Goal: Information Seeking & Learning: Understand process/instructions

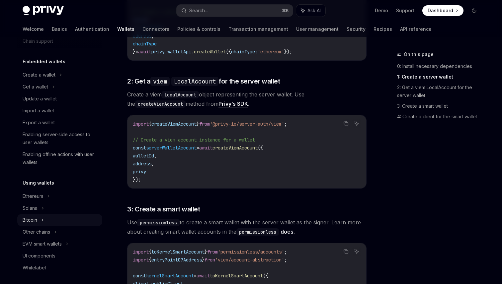
scroll to position [25, 0]
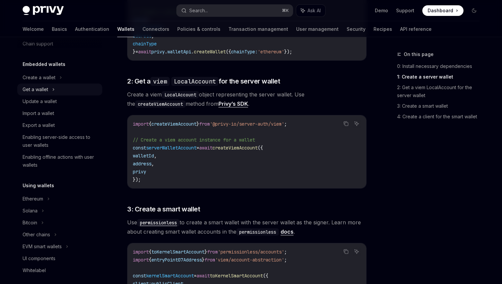
click at [44, 87] on div "Get a wallet" at bounding box center [36, 90] width 26 height 8
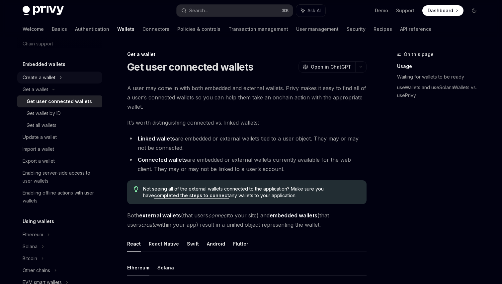
click at [56, 74] on div "Create a wallet" at bounding box center [59, 78] width 85 height 12
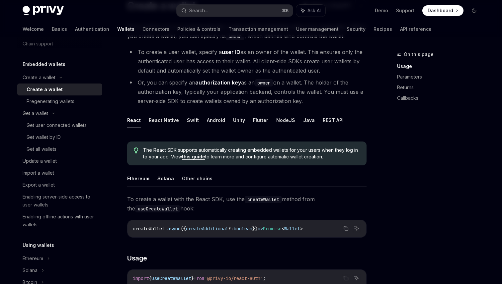
scroll to position [61, 0]
click at [270, 120] on ul "React React Native Swift Android Unity Flutter NodeJS Java REST API" at bounding box center [246, 121] width 239 height 16
click at [280, 121] on button "NodeJS" at bounding box center [285, 121] width 19 height 16
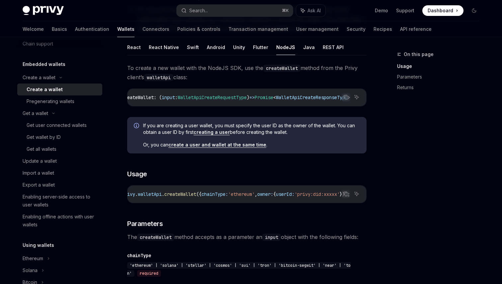
scroll to position [134, 0]
click at [63, 134] on div "Get wallet by ID" at bounding box center [63, 137] width 72 height 8
type textarea "*"
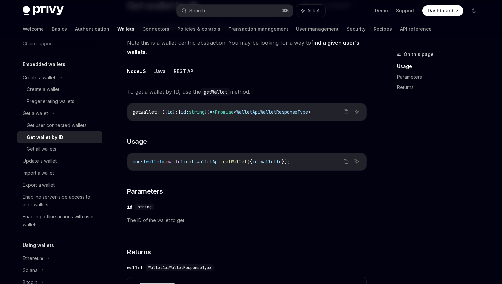
scroll to position [58, 0]
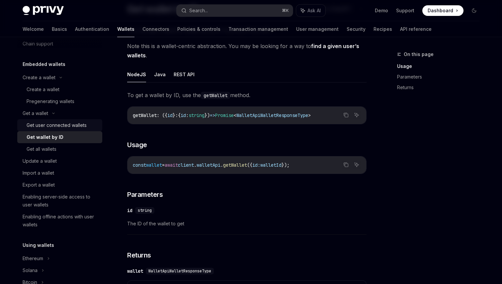
click at [89, 123] on div "Get user connected wallets" at bounding box center [63, 125] width 72 height 8
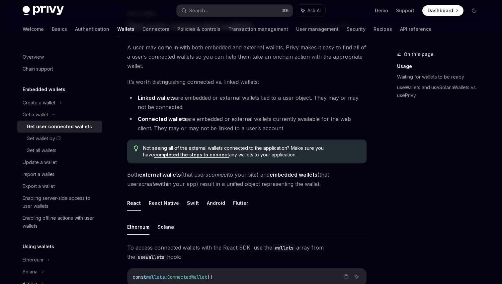
scroll to position [41, 0]
click at [58, 134] on link "Get wallet by ID" at bounding box center [59, 139] width 85 height 12
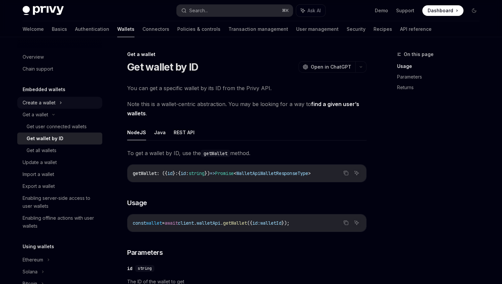
click at [50, 98] on div "Create a wallet" at bounding box center [59, 103] width 85 height 12
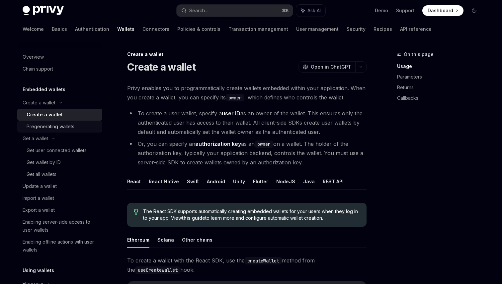
click at [63, 125] on div "Pregenerating wallets" at bounding box center [51, 127] width 48 height 8
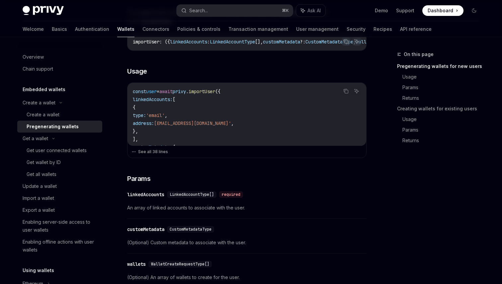
scroll to position [198, 0]
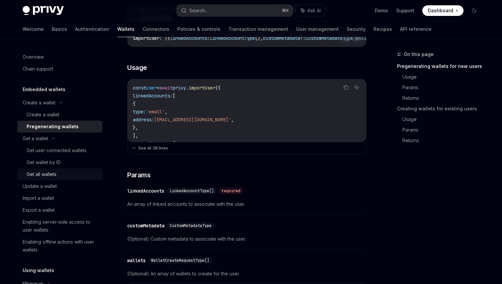
click at [53, 179] on link "Get all wallets" at bounding box center [59, 175] width 85 height 12
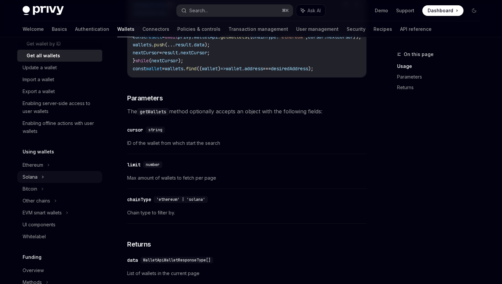
scroll to position [122, 0]
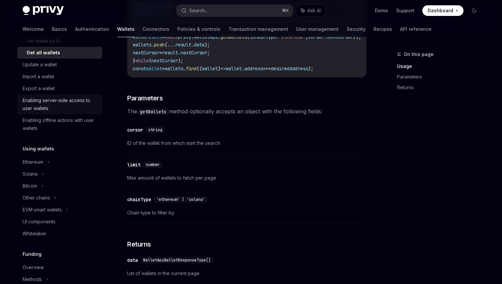
click at [53, 102] on div "Enabling server-side access to user wallets" at bounding box center [61, 105] width 76 height 16
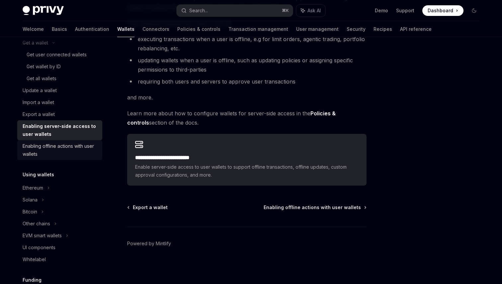
scroll to position [146, 0]
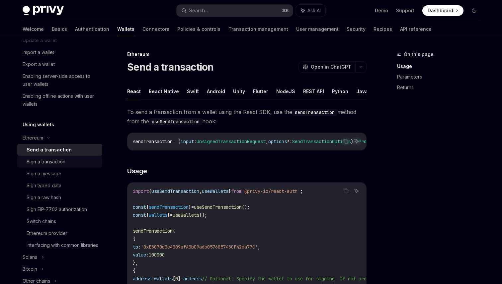
click at [66, 160] on div "Sign a transaction" at bounding box center [63, 162] width 72 height 8
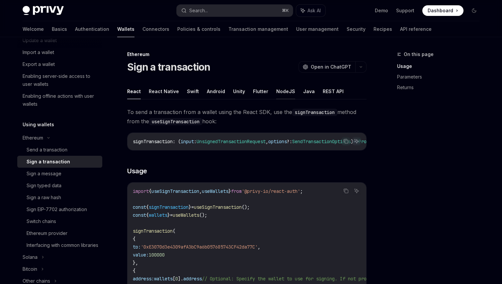
click at [276, 92] on button "NodeJS" at bounding box center [285, 92] width 19 height 16
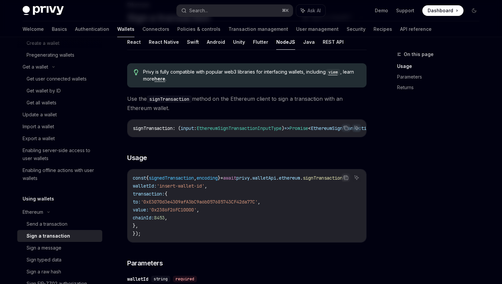
scroll to position [60, 0]
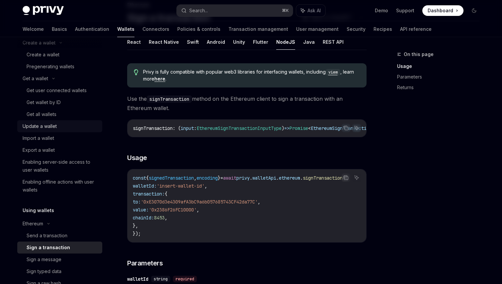
click at [49, 125] on div "Update a wallet" at bounding box center [40, 126] width 34 height 8
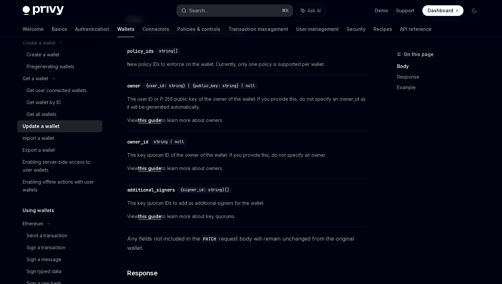
scroll to position [199, 0]
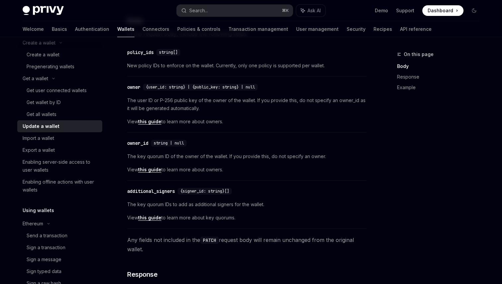
click at [151, 121] on link "this guide" at bounding box center [149, 122] width 23 height 6
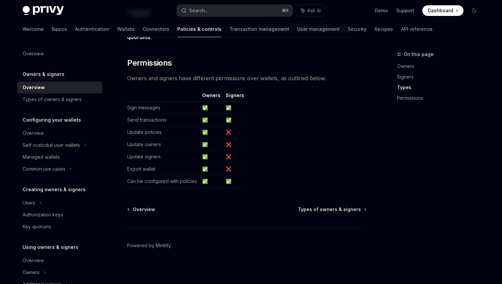
scroll to position [555, 0]
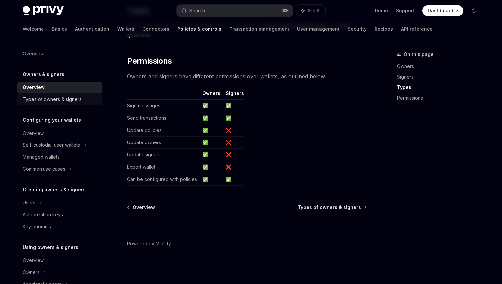
click at [60, 101] on div "Types of owners & signers" at bounding box center [52, 100] width 59 height 8
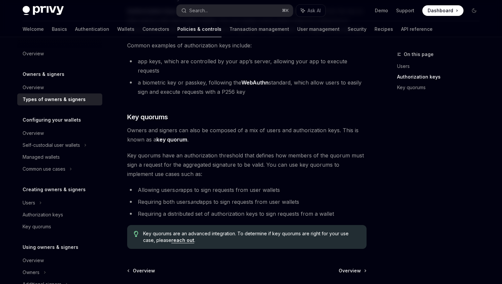
scroll to position [200, 0]
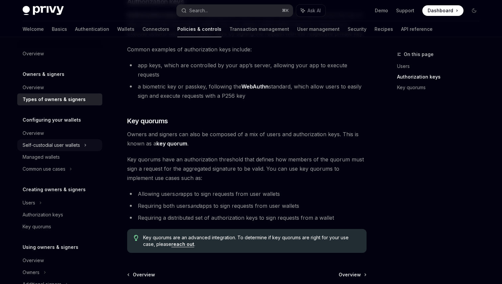
click at [78, 145] on div "Self-custodial user wallets" at bounding box center [51, 145] width 57 height 8
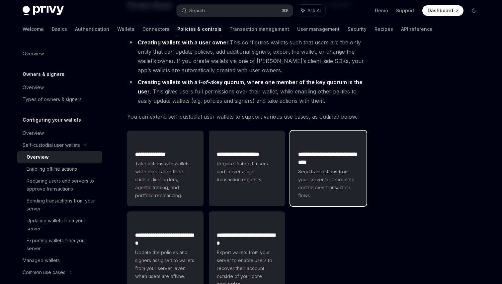
scroll to position [64, 0]
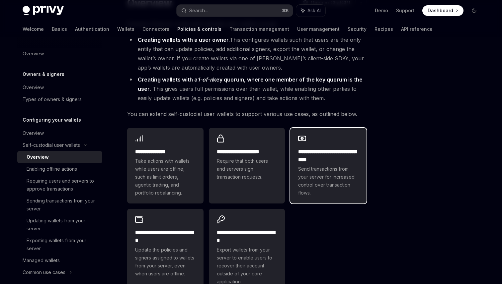
click at [328, 166] on span "Send transactions from your server for increased control over transaction flows." at bounding box center [328, 181] width 60 height 32
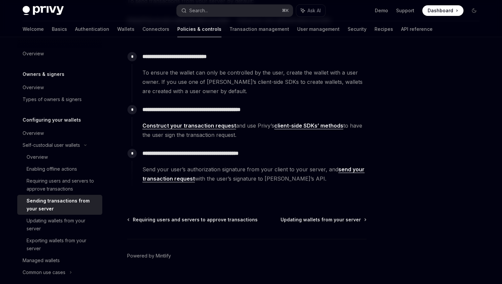
scroll to position [125, 0]
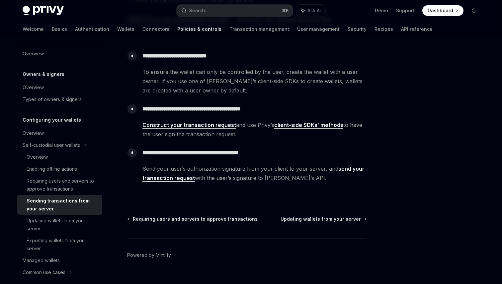
click at [233, 121] on span "Construct your transaction request and use Privy’s client-side SDKs’ methods to…" at bounding box center [254, 129] width 224 height 19
click at [220, 126] on link "Construct your transaction request" at bounding box center [189, 125] width 94 height 7
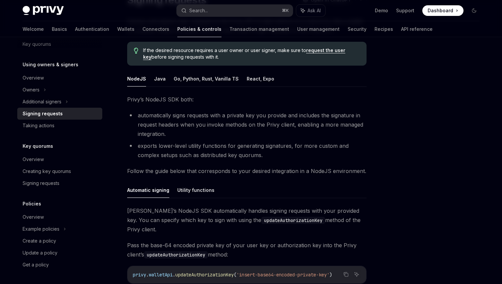
scroll to position [66, 0]
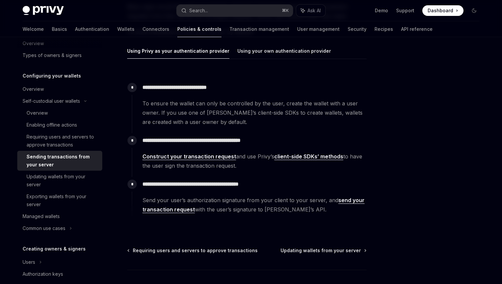
scroll to position [125, 0]
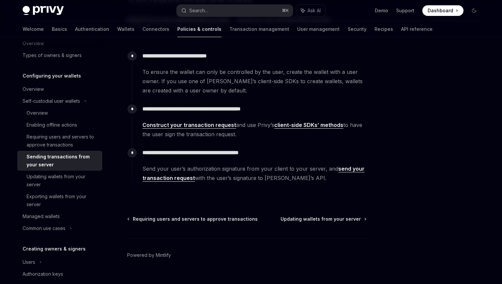
click at [312, 123] on link "client-side SDKs’ methods" at bounding box center [308, 125] width 69 height 7
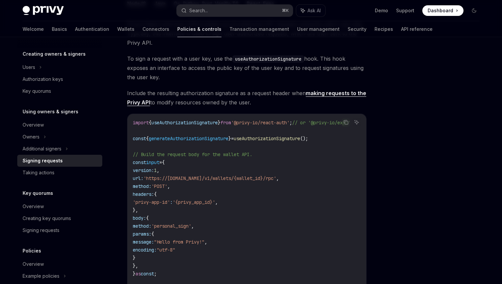
scroll to position [142, 0]
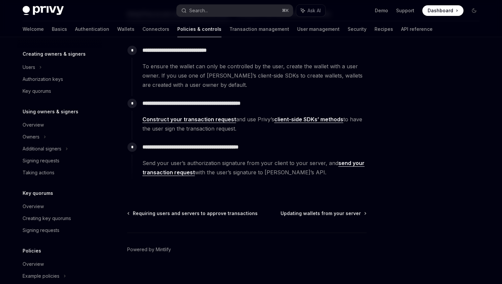
scroll to position [44, 0]
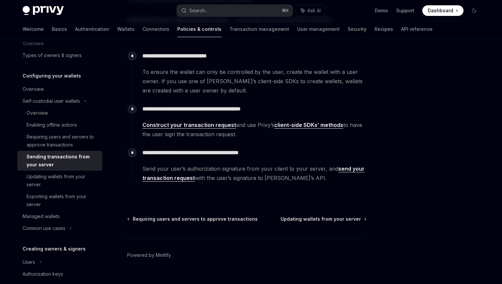
click at [79, 27] on div "Welcome Basics Authentication Wallets Connectors Policies & controls Transactio…" at bounding box center [228, 29] width 410 height 16
click at [117, 28] on link "Wallets" at bounding box center [125, 29] width 17 height 16
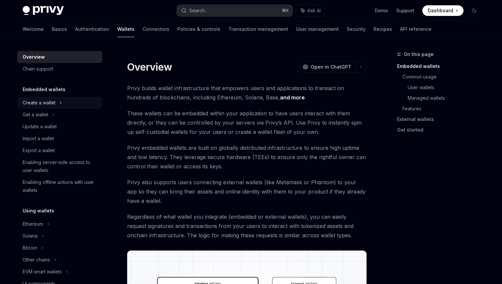
click at [58, 102] on div "Create a wallet" at bounding box center [59, 103] width 85 height 12
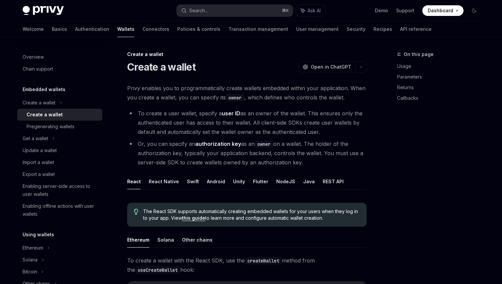
click at [60, 116] on div "Create a wallet" at bounding box center [45, 115] width 36 height 8
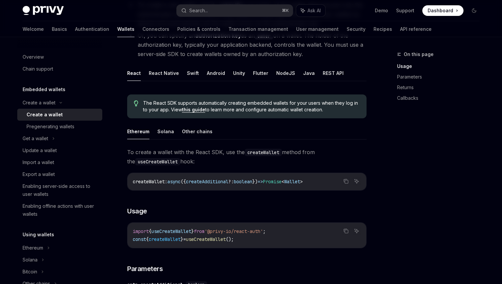
scroll to position [107, 0]
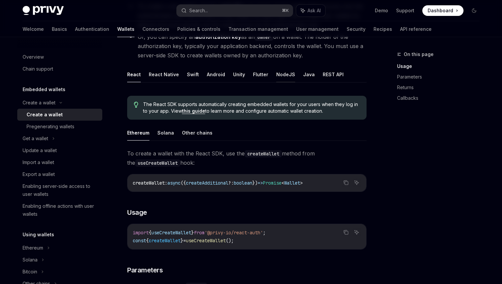
click at [280, 70] on button "NodeJS" at bounding box center [285, 75] width 19 height 16
type textarea "*"
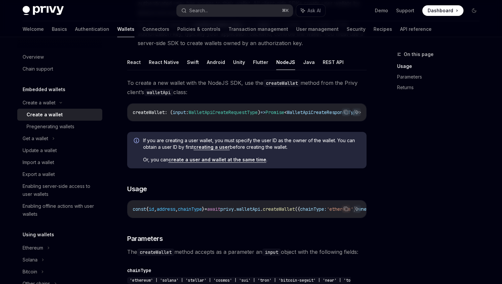
scroll to position [120, 0]
drag, startPoint x: 181, startPoint y: 148, endPoint x: 257, endPoint y: 156, distance: 76.8
click at [257, 156] on div "If you are creating a user wallet, you must specify the user ID as the owner of…" at bounding box center [251, 150] width 217 height 26
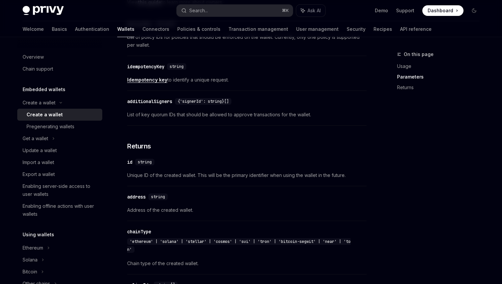
scroll to position [530, 0]
